Goal: Check status: Check status

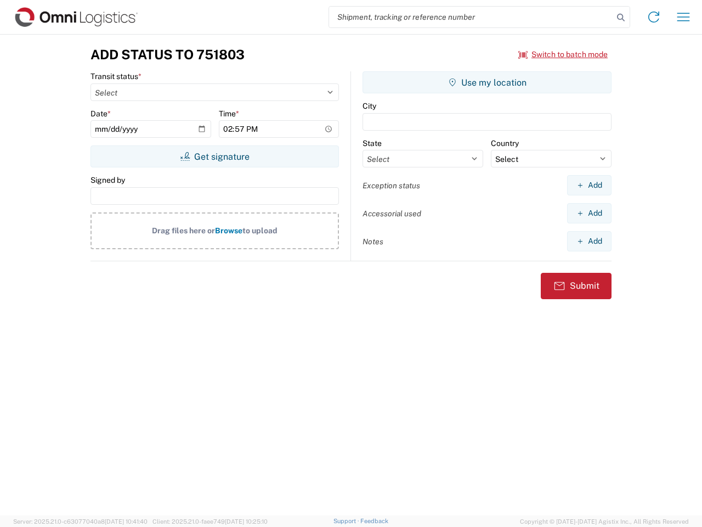
click at [471, 17] on input "search" at bounding box center [471, 17] width 284 height 21
click at [621, 18] on icon at bounding box center [620, 17] width 15 height 15
click at [654, 17] on icon at bounding box center [654, 17] width 18 height 18
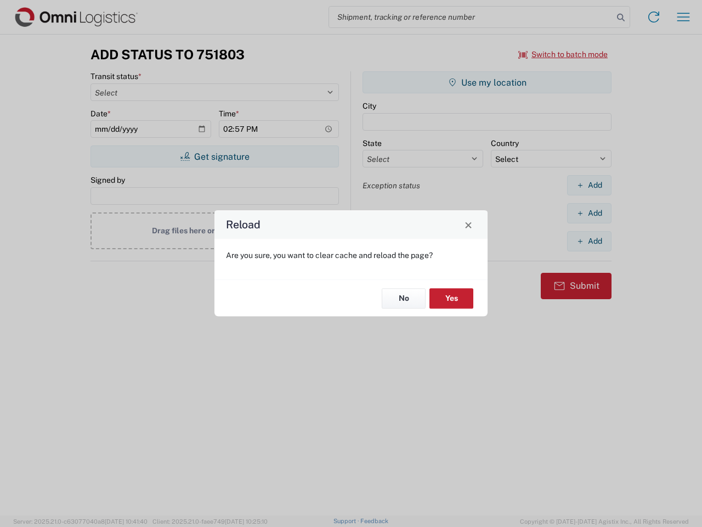
click at [564, 54] on div "Reload Are you sure, you want to clear cache and reload the page? No Yes" at bounding box center [351, 263] width 702 height 527
click at [215, 156] on div "Reload Are you sure, you want to clear cache and reload the page? No Yes" at bounding box center [351, 263] width 702 height 527
click at [487, 82] on div "Reload Are you sure, you want to clear cache and reload the page? No Yes" at bounding box center [351, 263] width 702 height 527
click at [589, 185] on div "Reload Are you sure, you want to clear cache and reload the page? No Yes" at bounding box center [351, 263] width 702 height 527
click at [589, 213] on div "Reload Are you sure, you want to clear cache and reload the page? No Yes" at bounding box center [351, 263] width 702 height 527
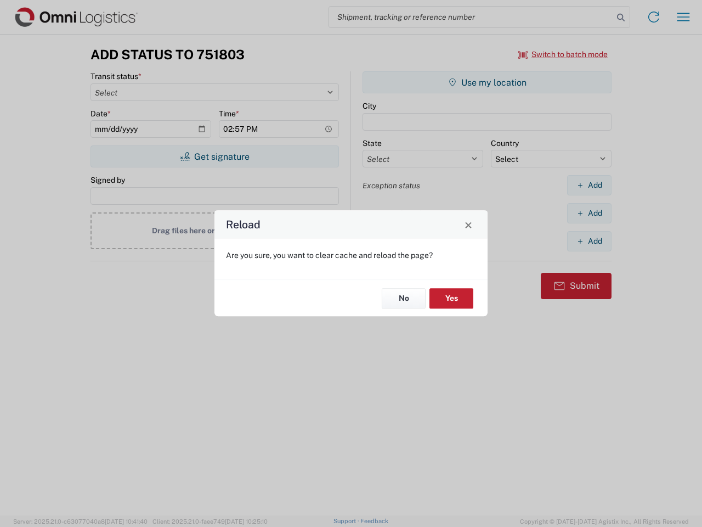
click at [589, 241] on div "Reload Are you sure, you want to clear cache and reload the page? No Yes" at bounding box center [351, 263] width 702 height 527
